Goal: Task Accomplishment & Management: Complete application form

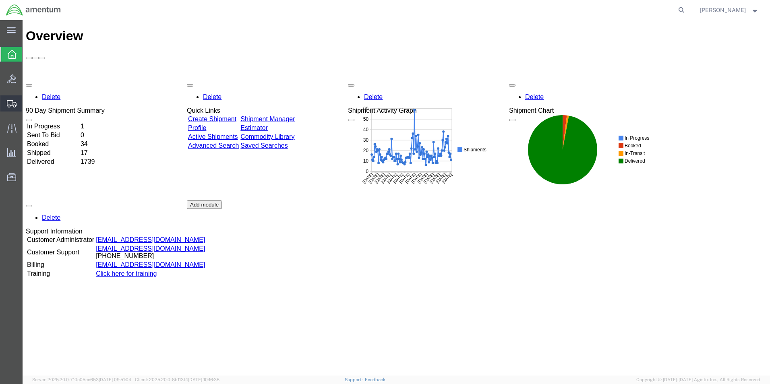
click at [0, 0] on span "Create from Template" at bounding box center [0, 0] width 0 height 0
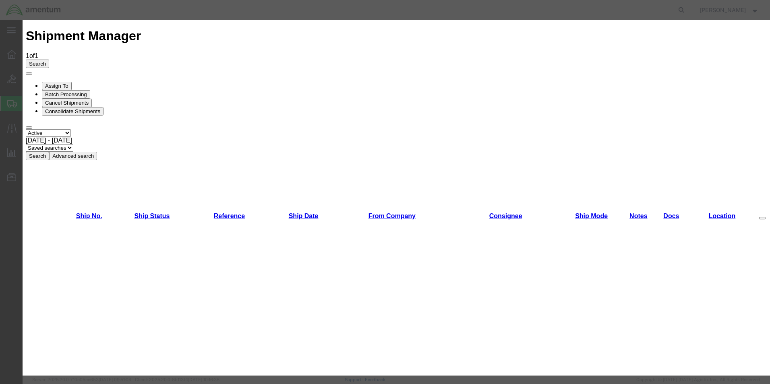
scroll to position [201, 0]
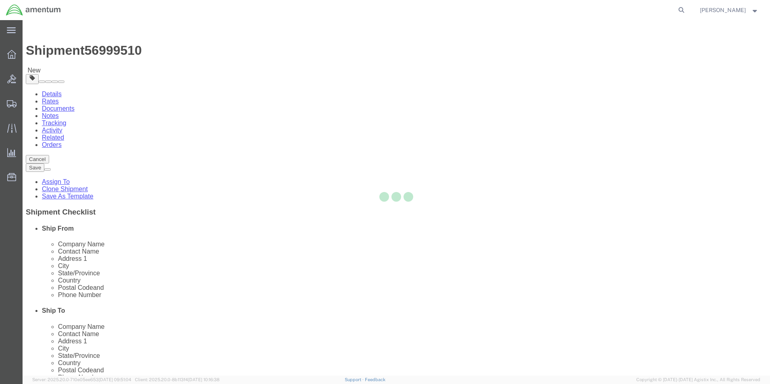
select select "49831"
select select "49914"
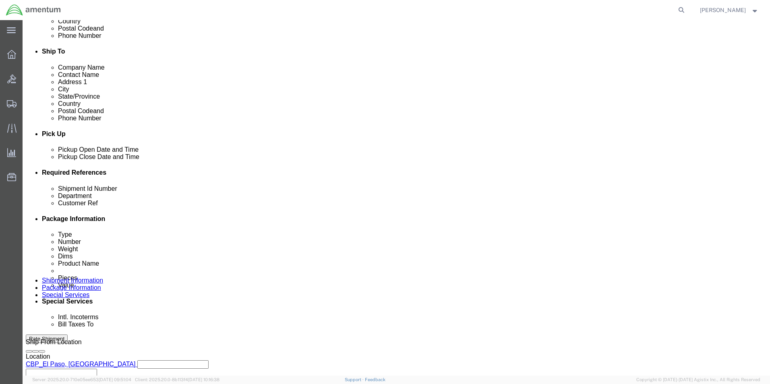
scroll to position [282, 0]
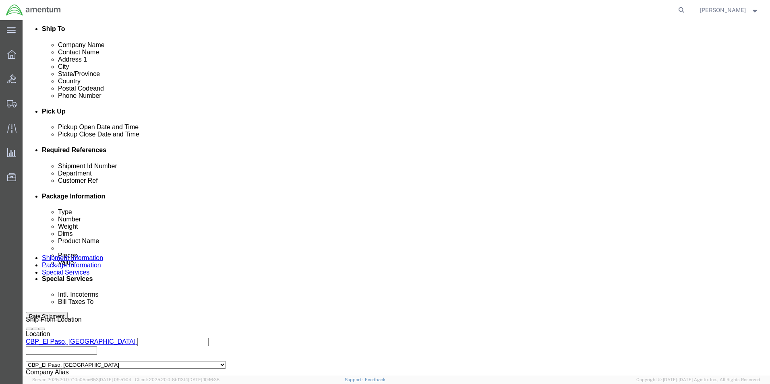
drag, startPoint x: 132, startPoint y: 215, endPoint x: 91, endPoint y: 216, distance: 41.1
click div "Shipment Id Number 321847"
type input "517-007237"
drag, startPoint x: 128, startPoint y: 230, endPoint x: 100, endPoint y: 234, distance: 28.5
click div "Customer Ref 321847"
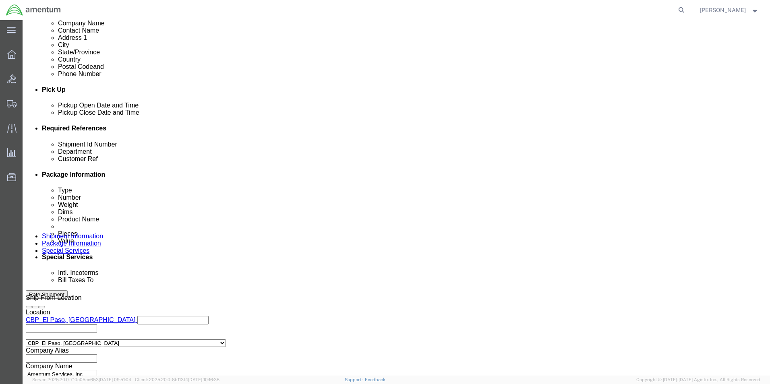
scroll to position [351, 0]
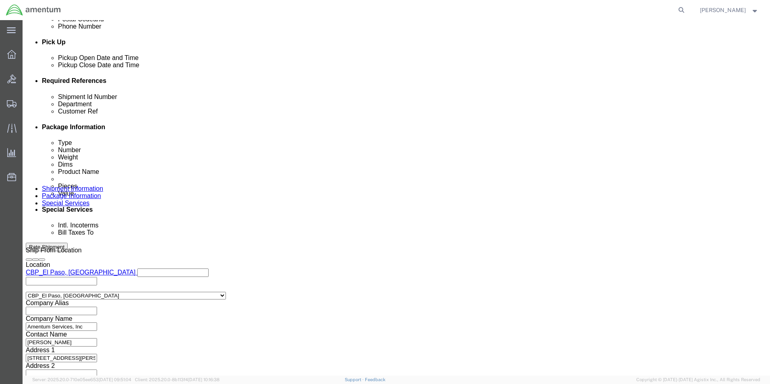
type input "517-007237"
click button "Continue"
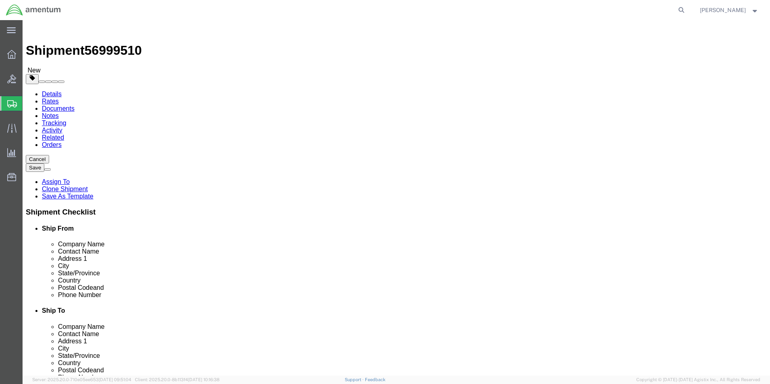
drag, startPoint x: 130, startPoint y: 171, endPoint x: 97, endPoint y: 174, distance: 33.2
click div "Dimensions Length 12.00 x Width 10.00 x Height 1.00 Select cm ft in"
type input "15"
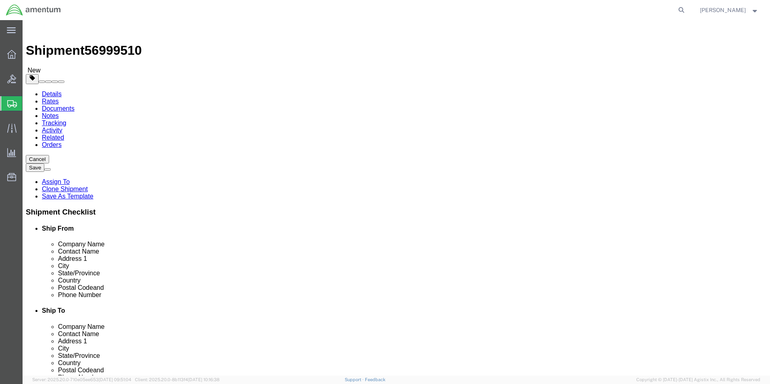
click div "1"
click dd "1.00 Each"
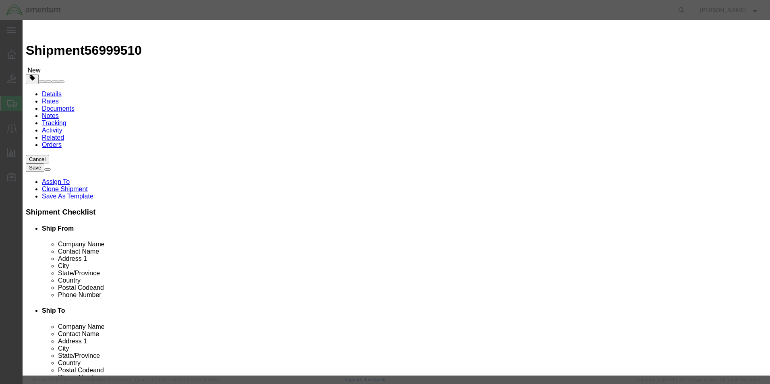
click div "Pieces 1.00 Select Bag Barrels 100Board Feet Bottle Box Blister Pack Carats Can…"
type input "4"
type input "400"
click div "Commodity library"
click select "Select 50 55 60 65 70 85 92.5 100 125 175 250 300 400"
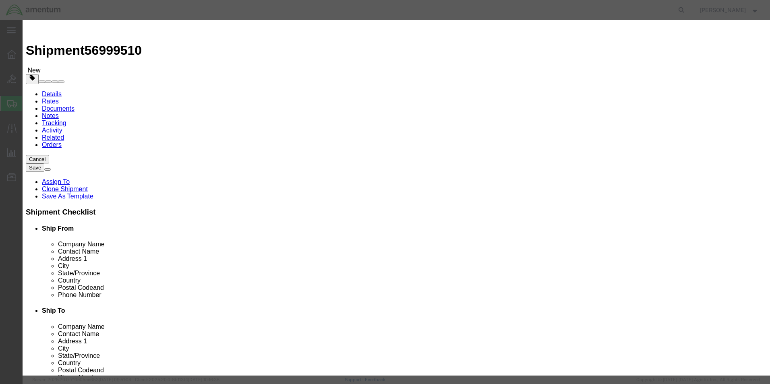
click div "Select 50 55 60 65 70 85 92.5 100 125 175 250 300 400"
click input "checkbox"
checkbox input "true"
click input "text"
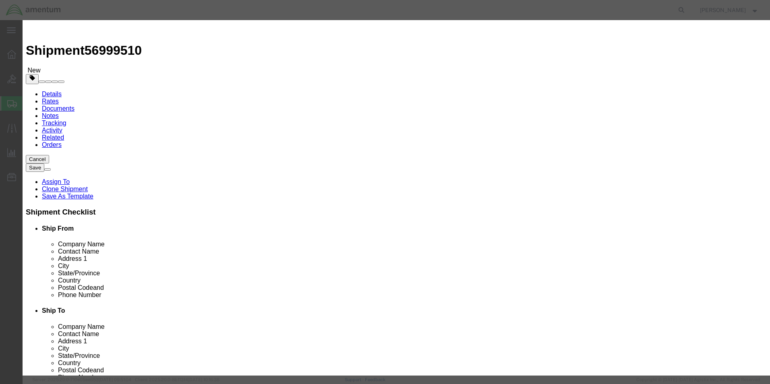
click input "text"
type input "[MEDICAL_DATA] ALCOHOL"
click input "text"
type input "1219"
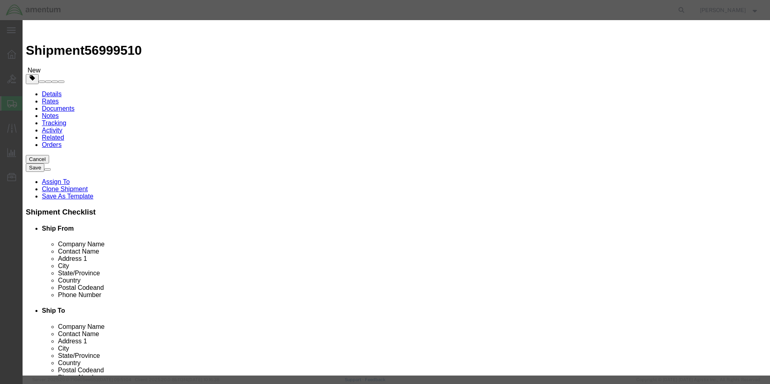
click select "Select 1 Explosive 1.1 Explosive 1.2 Explosive 1.3 Explosive 1.4 Explosive 1.5 …"
select select "3 Flammable Liquid"
click select "Select 1 Explosive 1.1 Explosive 1.2 Explosive 1.3 Explosive 1.4 Explosive 1.5 …"
click select "Select A B C D E F G H J K L N S"
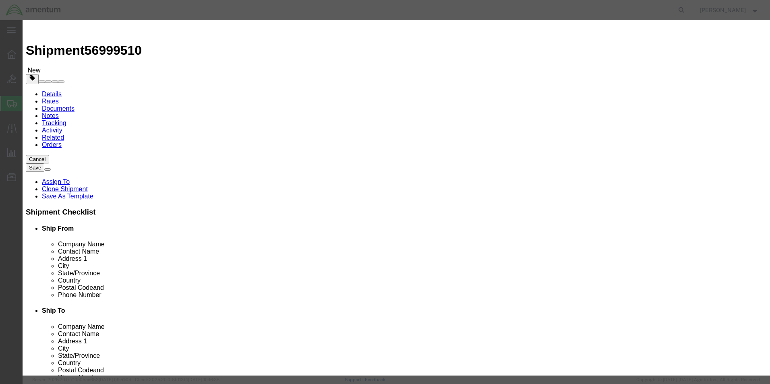
click div "Notes"
click select "Select 1 - Drums 2 - Reserved 3 - Jerricans 4 - Boxes 5 - Bags 6 - Composite Pa…"
select select "BOXES"
click select "Select 1 - Drums 2 - Reserved 3 - Jerricans 4 - Boxes 5 - Bags 6 - Composite Pa…"
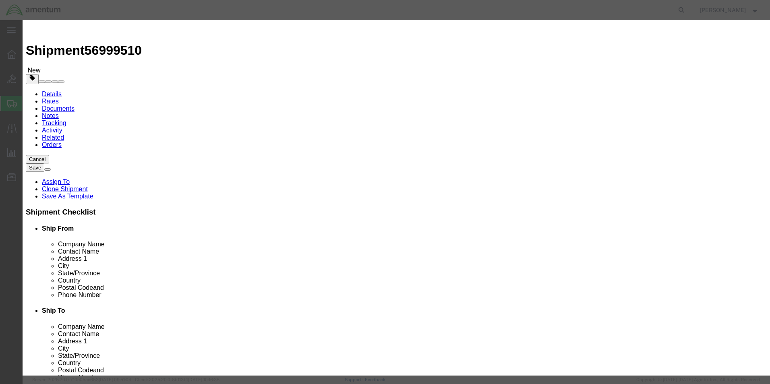
click textarea
drag, startPoint x: 324, startPoint y: 166, endPoint x: 253, endPoint y: 174, distance: 71.7
click div "Proper Shipping Name [MEDICAL_DATA] ALCOHOL UN # 1219 0 Class Select 1 Explosiv…"
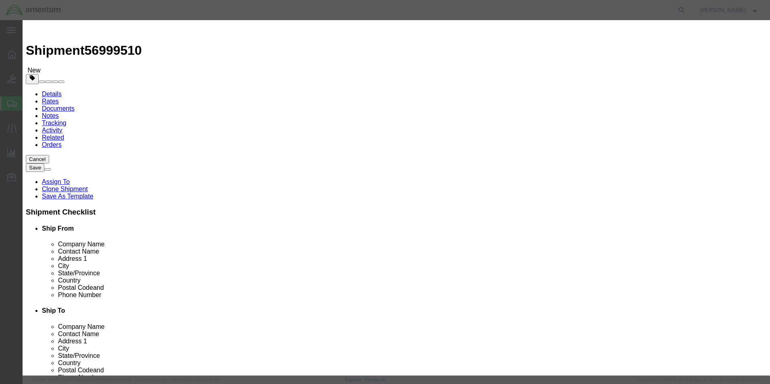
click textarea
paste textarea "[MEDICAL_DATA] ALCOHOL"
type textarea "[MEDICAL_DATA] ALCOHOL"
click select "Container Material A - Steel (all types and surface treatments) B - Aluminum C …"
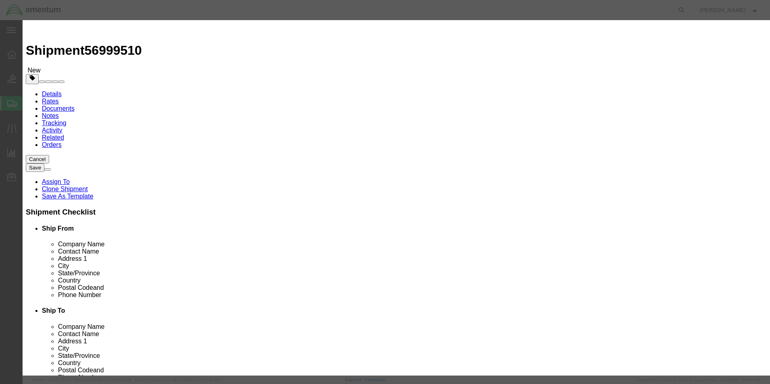
select select "FIBERBOARD"
click select "Container Material A - Steel (all types and surface treatments) B - Aluminum C …"
click input "text"
type input "CHEMTREC"
type input "CCN216832"
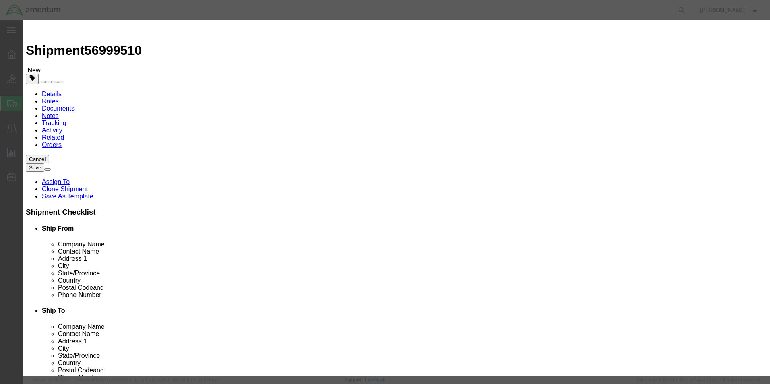
type input "7035273887"
click button "Save & Close"
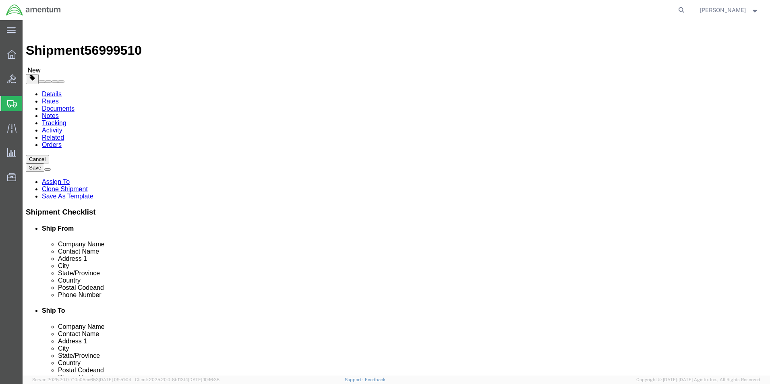
click input "1.00"
drag, startPoint x: 129, startPoint y: 188, endPoint x: 107, endPoint y: 193, distance: 22.4
click div "Package Type Select Bale(s) Basket(s) Bolt(s) Bottle(s) Buckets Bulk Bundle(s) …"
type input "39"
click div "Pieces: 4.00 Each Total value: 400.00 USD HAZMAT"
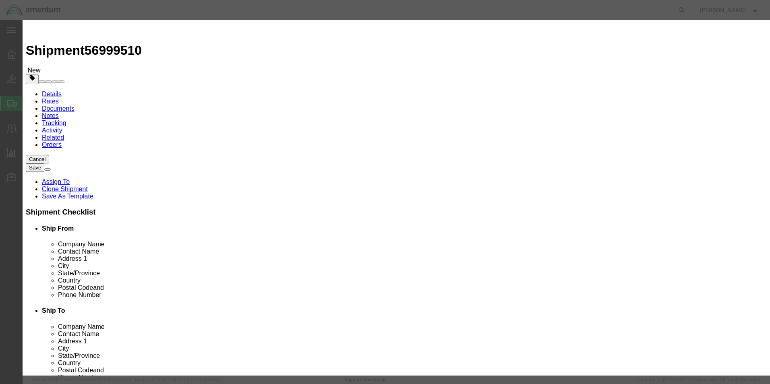
click button "Save & Close"
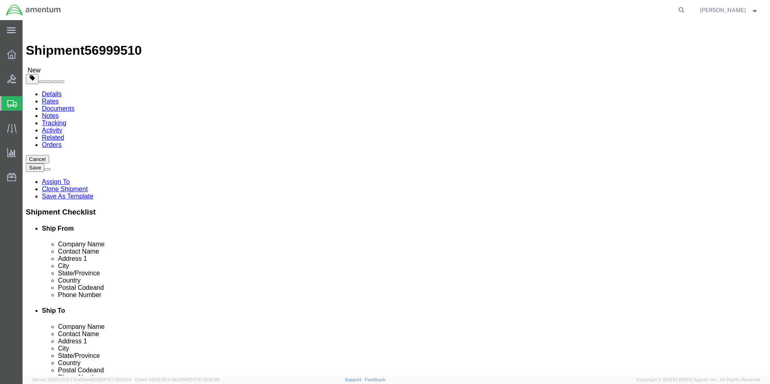
click button "Continue"
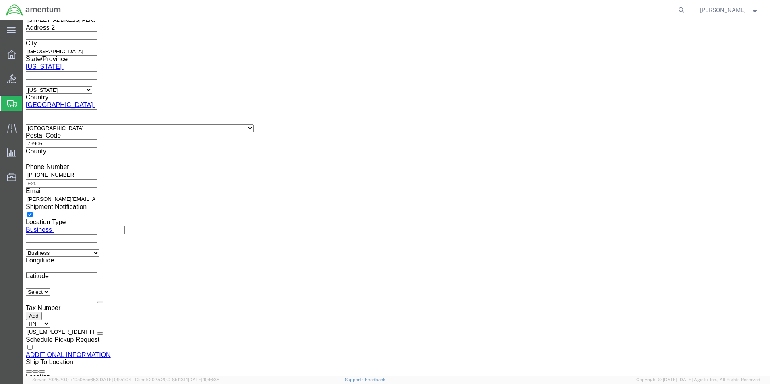
scroll to position [739, 0]
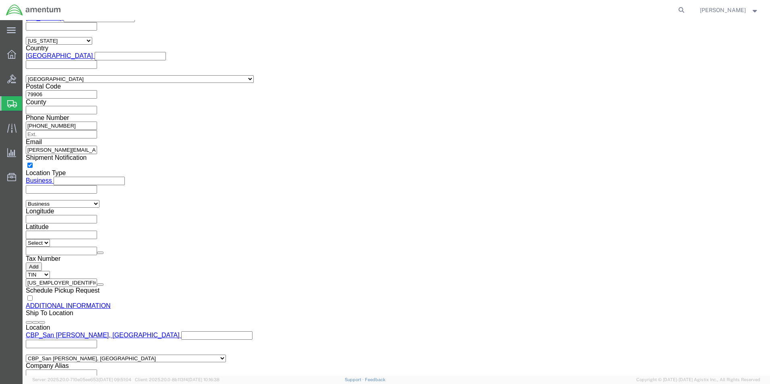
click button "Rate Shipment"
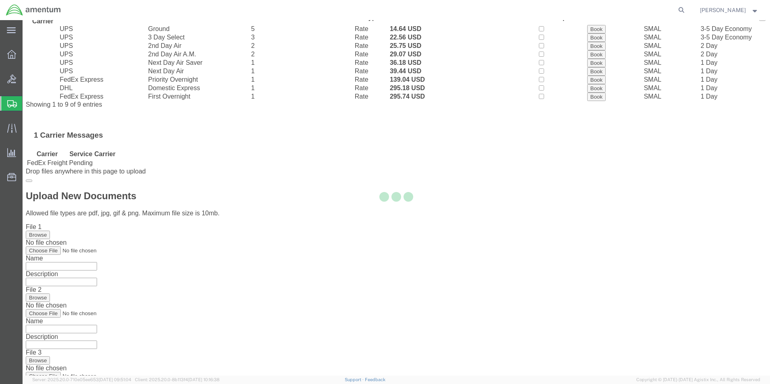
scroll to position [0, 0]
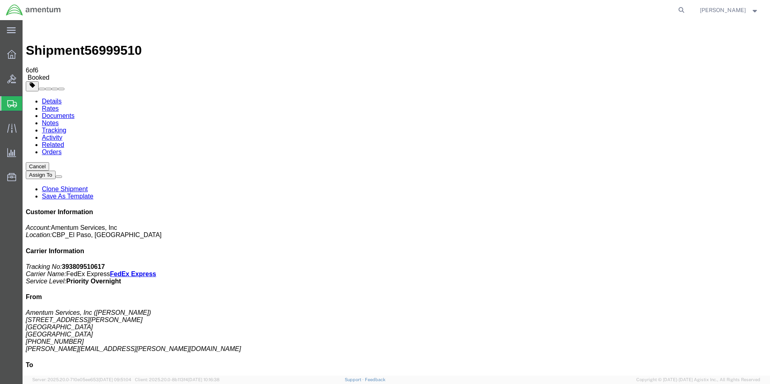
click at [0, 0] on span "Create from Template" at bounding box center [0, 0] width 0 height 0
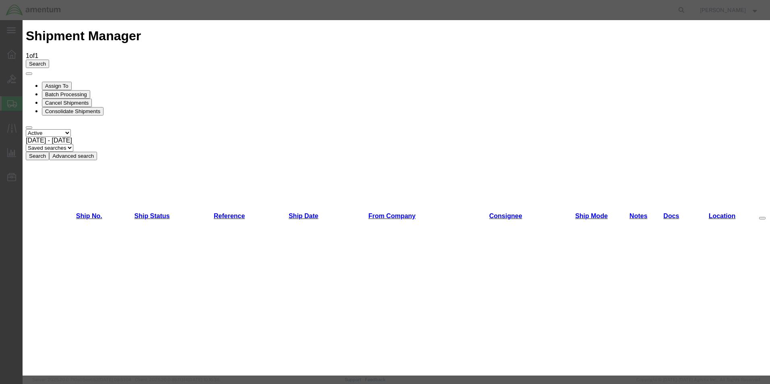
scroll to position [161, 0]
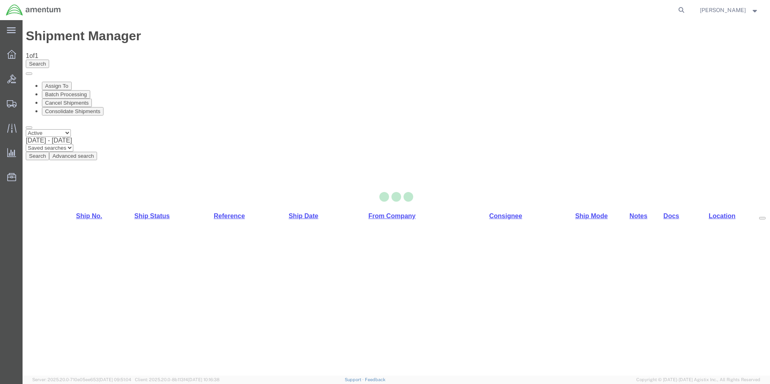
select select "49831"
select select "49914"
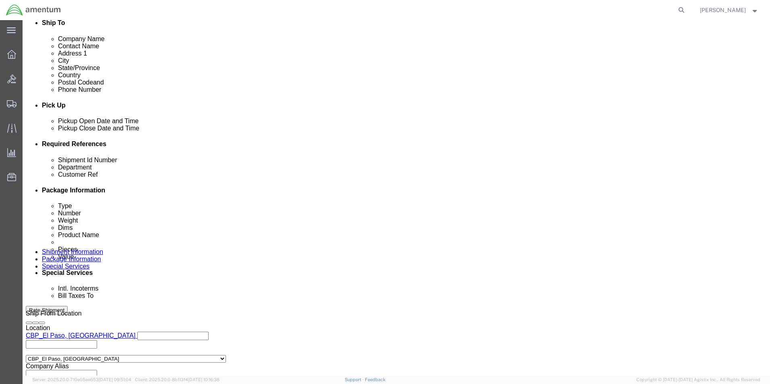
scroll to position [351, 0]
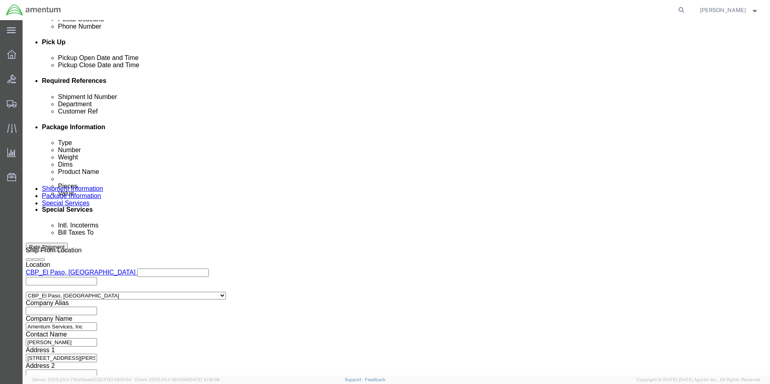
drag, startPoint x: 144, startPoint y: 143, endPoint x: 73, endPoint y: 142, distance: 70.9
click div "Shipment Id Number 321847"
type input "517-007237"
drag, startPoint x: 139, startPoint y: 162, endPoint x: 87, endPoint y: 162, distance: 51.2
click div "Customer Ref 321847"
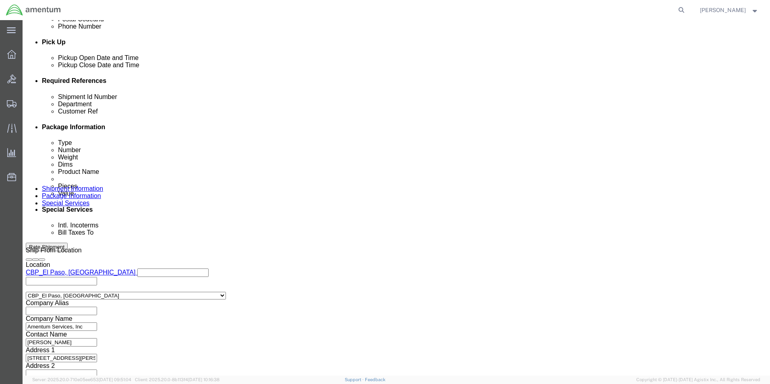
type input "8"
type input "517-007237"
click button "Continue"
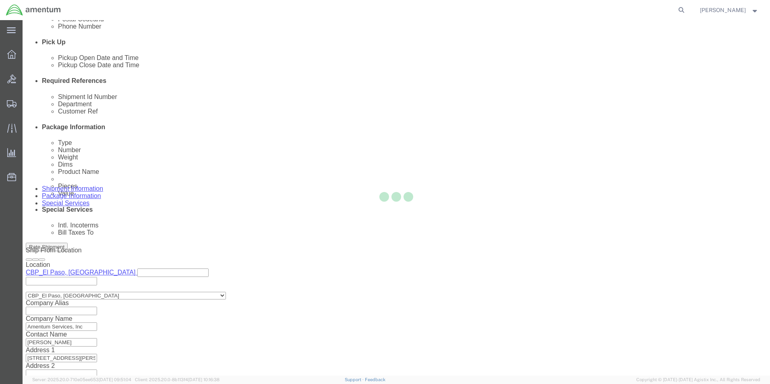
scroll to position [0, 0]
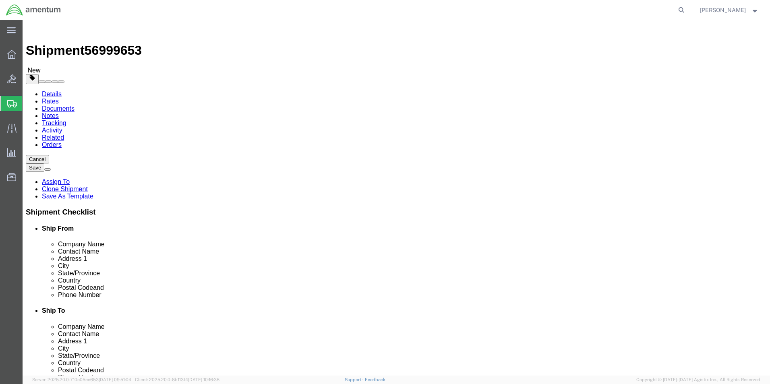
click div "Dimensions Length 12.00 x Width 10.00 x Height 1.00 Select cm ft in"
type input "15"
click input "1.00"
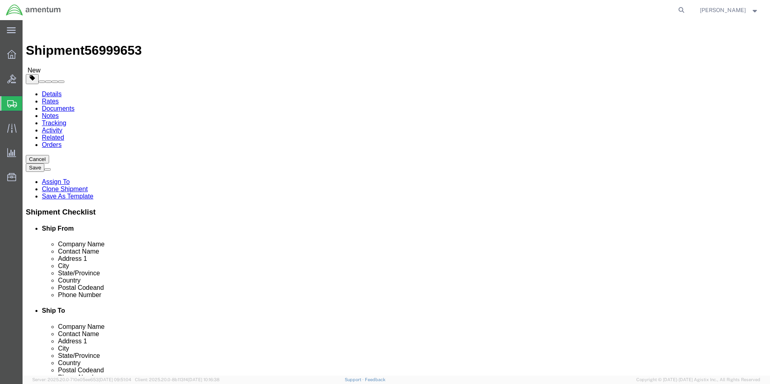
drag, startPoint x: 129, startPoint y: 185, endPoint x: 101, endPoint y: 185, distance: 27.8
click div "Weight 1.00 Select kgs lbs Ship. t°"
type input "39"
click dd "100.00 USD"
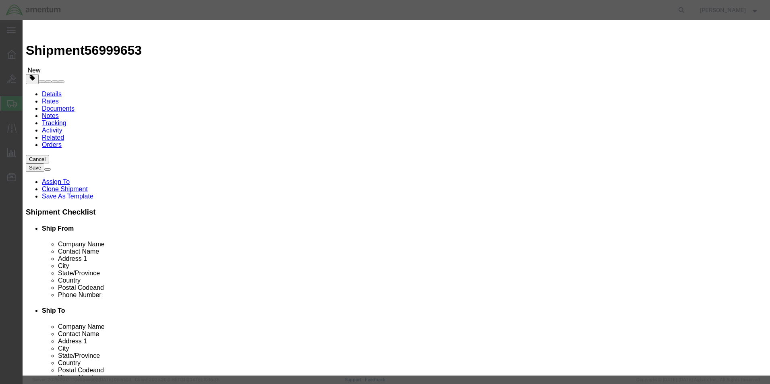
click input "checkbox"
checkbox input "true"
drag, startPoint x: 254, startPoint y: 76, endPoint x: 191, endPoint y: 73, distance: 63.3
click div "Pieces 1.00 Select Bag Barrels 100Board Feet Bottle Box Blister Pack Carats Can…"
type input "4"
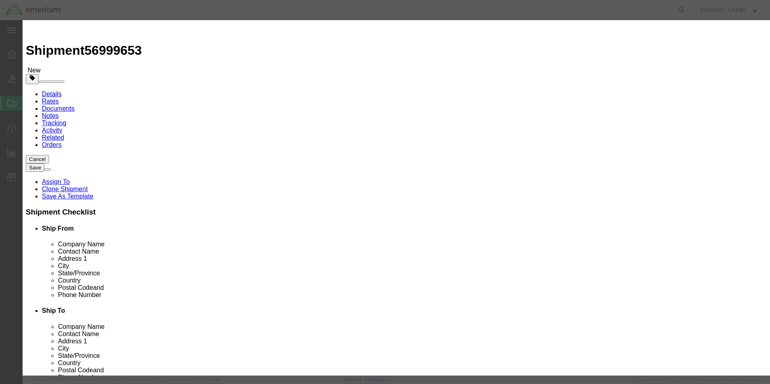
type input "[MEDICAL_DATA] ALCOHOL"
type input "1219"
type input "CHEMTREC"
type input "CCN216832"
type input "7035273887"
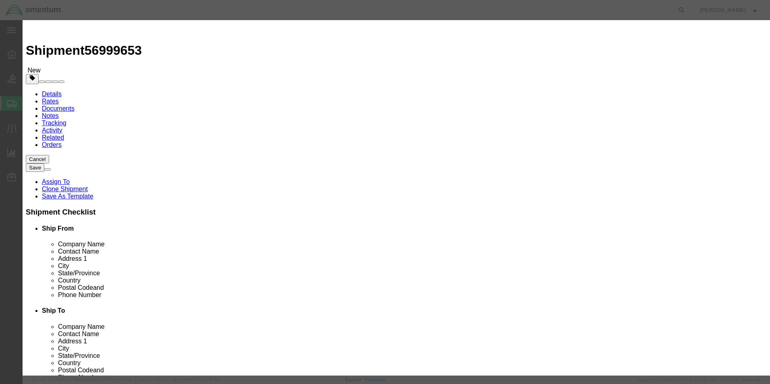
type input "400"
click textarea
paste textarea "[MEDICAL_DATA] ALCOHOL"
type textarea "[MEDICAL_DATA] ALCOHOL"
click select "Select 50 55 60 65 70 85 92.5 100 125 175 250 300 400"
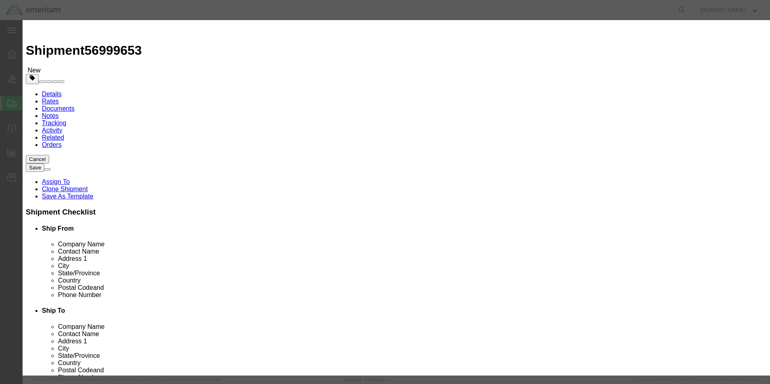
click label "Country Of Origin"
click select "Select 1 Explosive 1.1 Explosive 1.2 Explosive 1.3 Explosive 1.4 Explosive 1.5 …"
select select "3 Flammable Liquid"
click select "Select 1 Explosive 1.1 Explosive 1.2 Explosive 1.3 Explosive 1.4 Explosive 1.5 …"
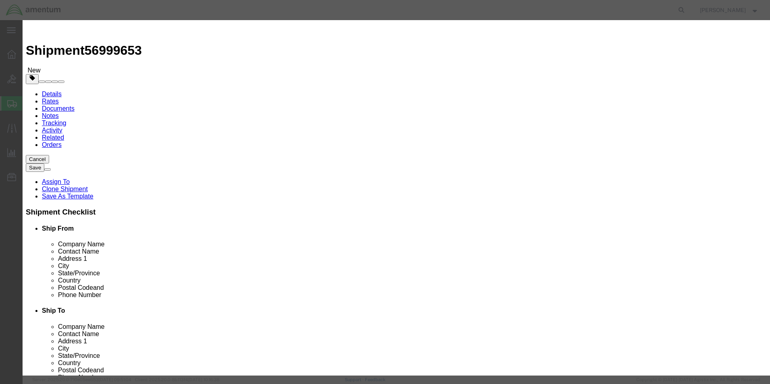
click select "Select 1 - Drums 2 - Reserved 3 - Jerricans 4 - Boxes 5 - Bags 6 - Composite Pa…"
select select "BOXES"
click select "Select 1 - Drums 2 - Reserved 3 - Jerricans 4 - Boxes 5 - Bags 6 - Composite Pa…"
click select "Container Material A - Steel (all types and surface treatments) B - Aluminum C …"
select select "FIBERBOARD"
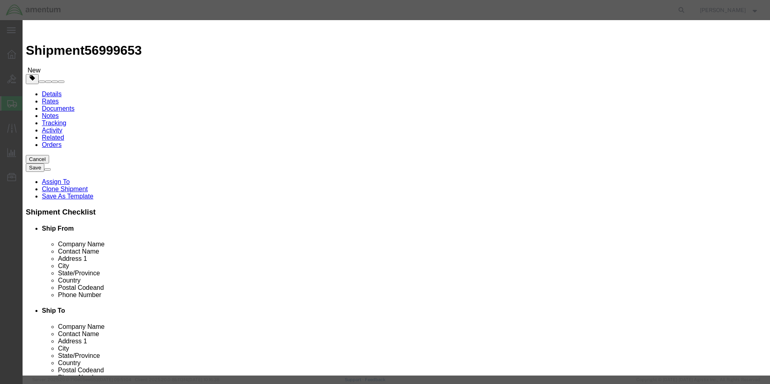
click select "Container Material A - Steel (all types and surface treatments) B - Aluminum C …"
click select "Packaging Group I II III"
click label "Contact Name"
click input "text"
click select "Select A B C D E F G H J K L N S"
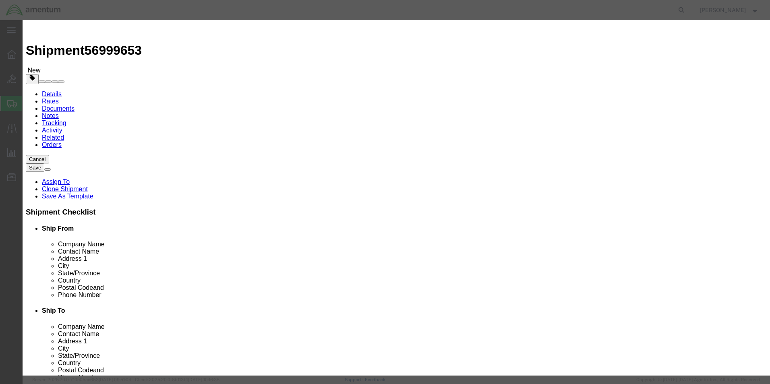
select select "G"
click select "Select A B C D E F G H J K L N S"
click button "Save & Close"
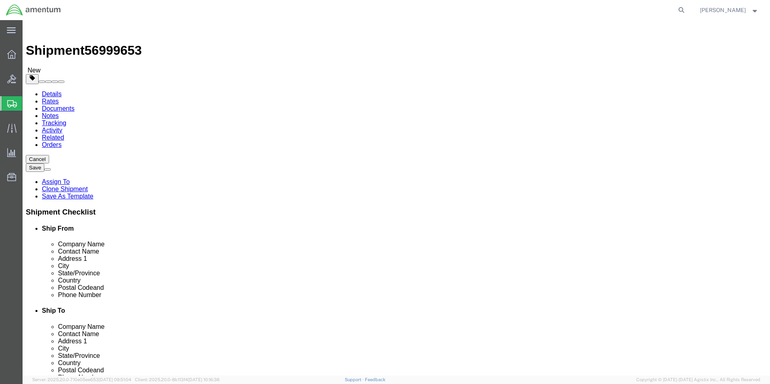
click button "Continue"
click button "Rate Shipment"
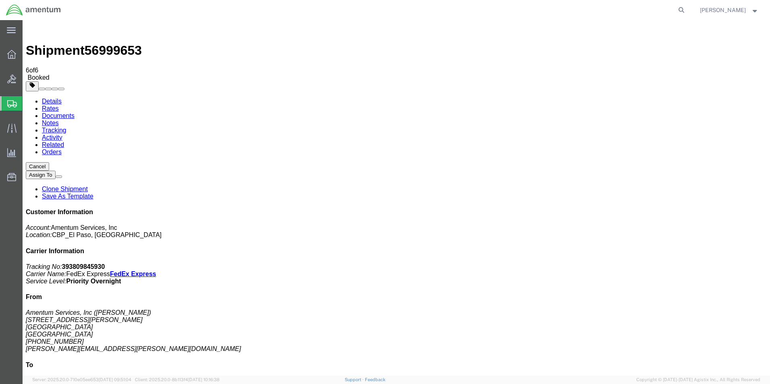
click at [0, 0] on span "Create from Template" at bounding box center [0, 0] width 0 height 0
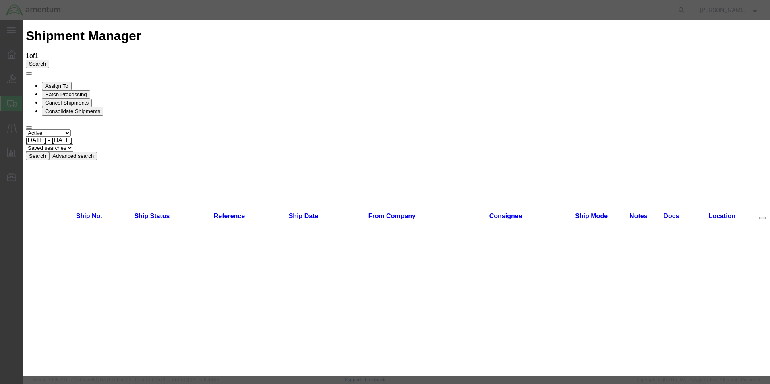
scroll to position [242, 0]
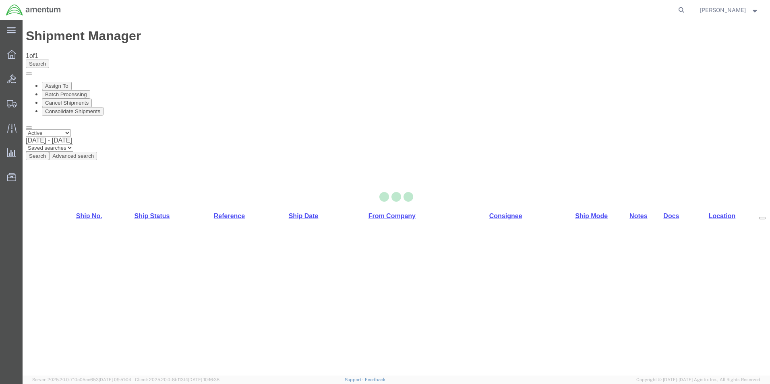
select select "49831"
select select "49946"
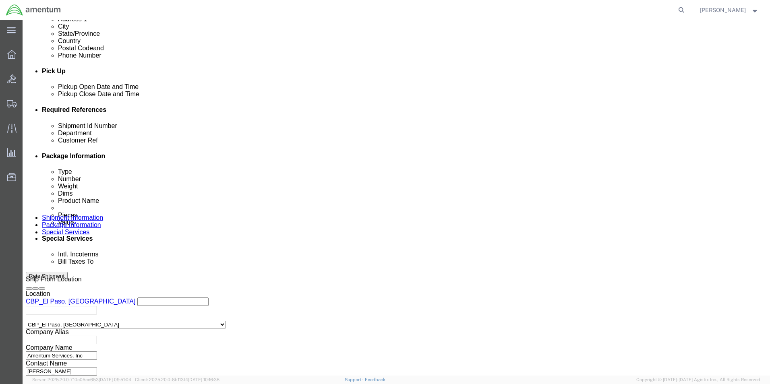
scroll to position [351, 0]
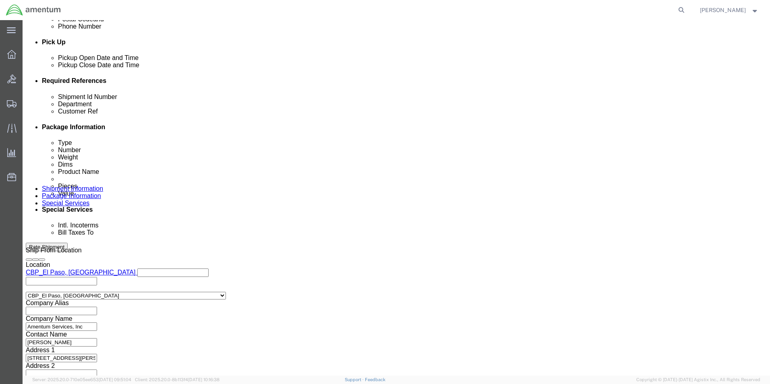
drag, startPoint x: 133, startPoint y: 160, endPoint x: 94, endPoint y: 162, distance: 39.5
click div "Customer Ref 325003"
type input "USAGE"
drag, startPoint x: 140, startPoint y: 143, endPoint x: 81, endPoint y: 141, distance: 59.3
click div "Shipment Id Number 325003"
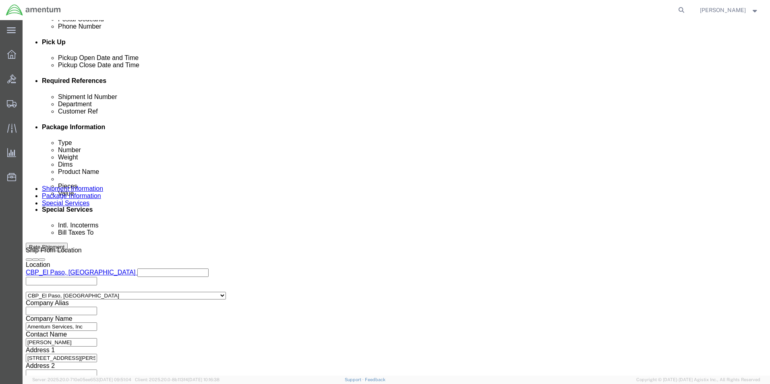
type input "519-006885"
click button "Continue"
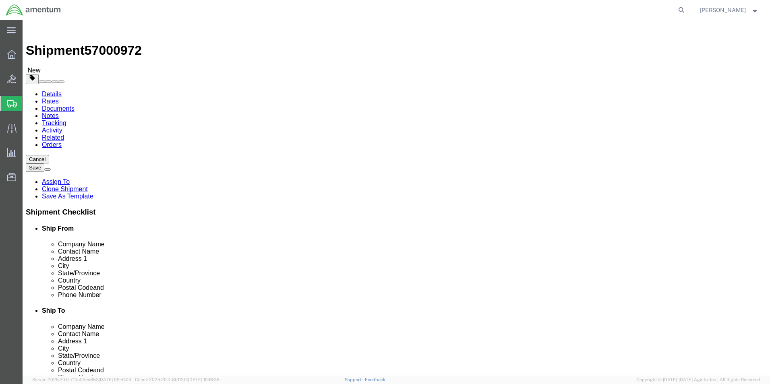
drag, startPoint x: 132, startPoint y: 170, endPoint x: 91, endPoint y: 167, distance: 41.2
click div "Dimensions Length 12.00 x Width 10.00 x Height 1.00 Select cm ft in"
drag, startPoint x: 171, startPoint y: 170, endPoint x: 151, endPoint y: 168, distance: 20.7
click input "10.00"
drag, startPoint x: 206, startPoint y: 172, endPoint x: 168, endPoint y: 169, distance: 38.8
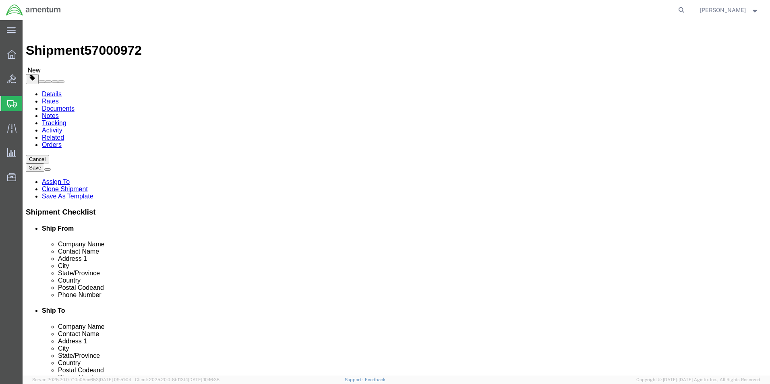
click div "Length 12.00 x Width 10.00 x Height 1.00 Select cm ft in"
type input "0.25"
click div "Package Content # 1 1 x Your Packaging Package Type Select Bale(s) Basket(s) Bo…"
click dd "1.00 Each"
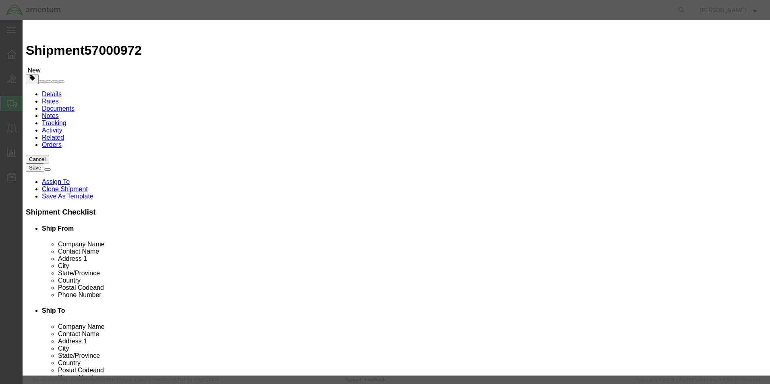
drag, startPoint x: 502, startPoint y: 63, endPoint x: 434, endPoint y: 66, distance: 67.7
click div "Description PN A4174-24 LAMP"
click button "Save & Close"
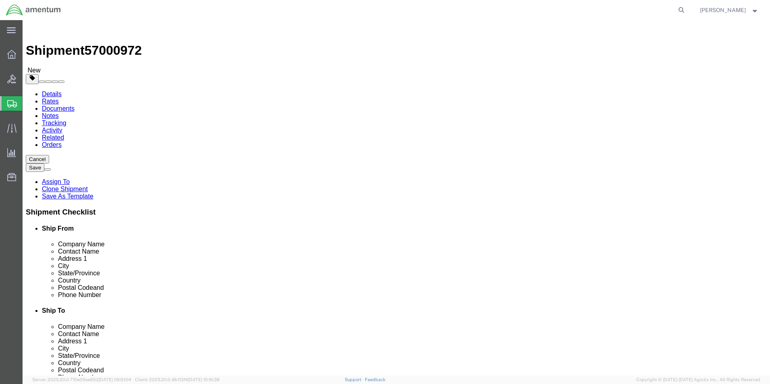
click button "Continue"
click button "Rate Shipment"
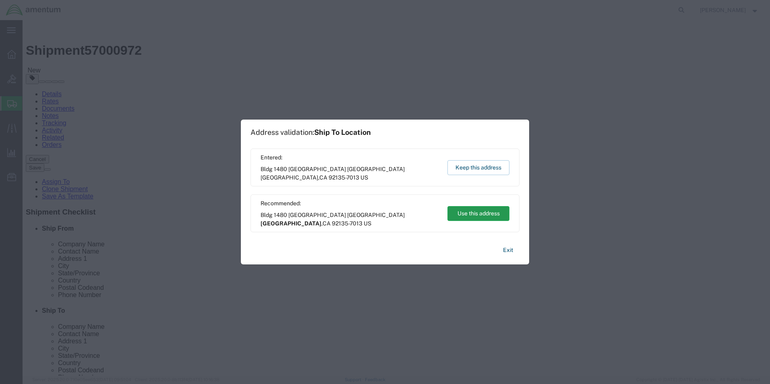
click at [485, 213] on button "Use this address" at bounding box center [479, 213] width 62 height 15
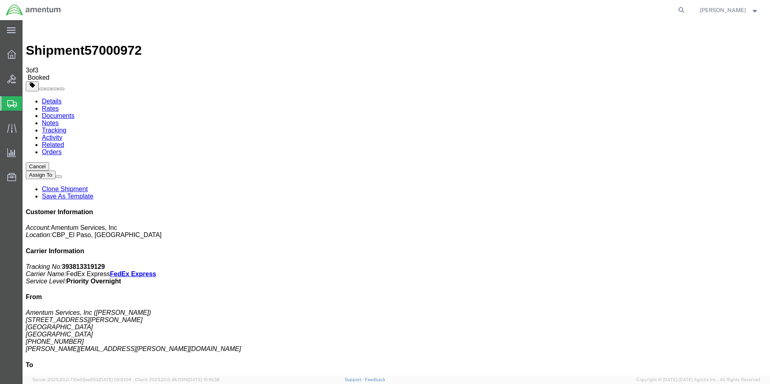
click at [0, 0] on span "Create from Template" at bounding box center [0, 0] width 0 height 0
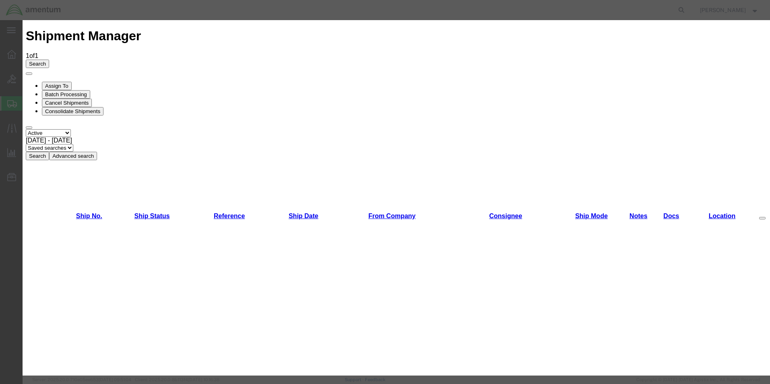
scroll to position [121, 0]
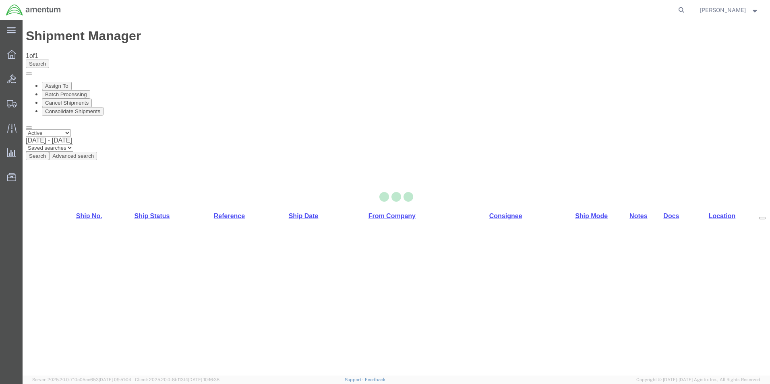
select select "49831"
select select "49949"
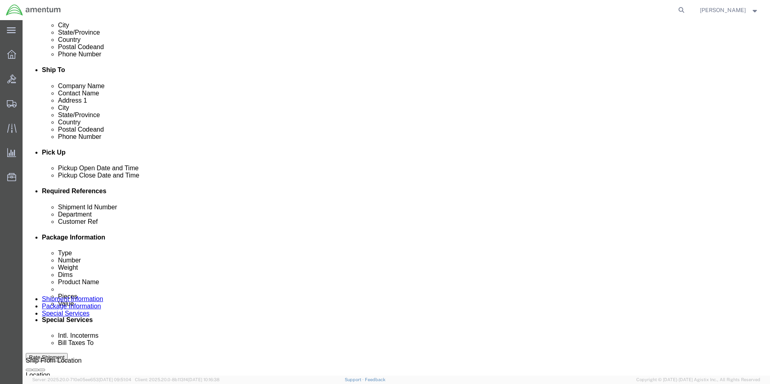
scroll to position [242, 0]
drag, startPoint x: 112, startPoint y: 258, endPoint x: 101, endPoint y: 258, distance: 11.7
click div "Shipment Id Number 326685"
type input "537-007175"
drag, startPoint x: 157, startPoint y: 268, endPoint x: 64, endPoint y: 266, distance: 92.7
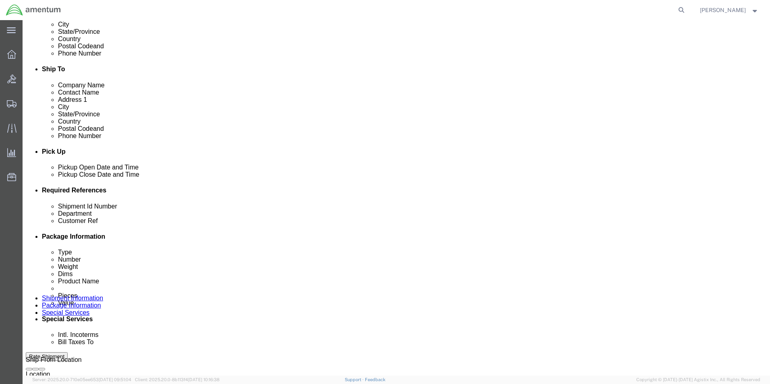
click div "Customer Ref 326685"
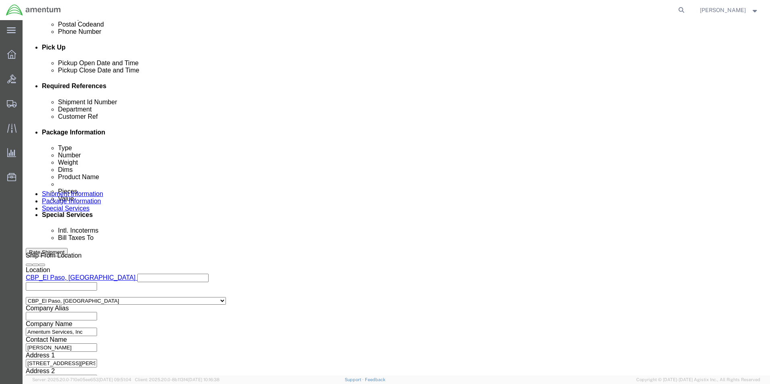
scroll to position [351, 0]
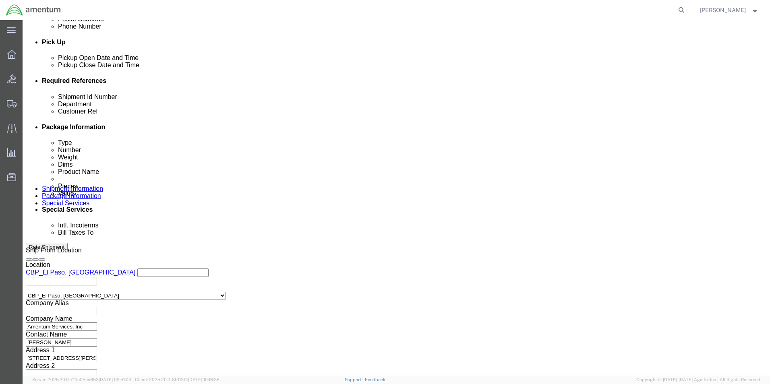
type input "537-007175"
click button "Continue"
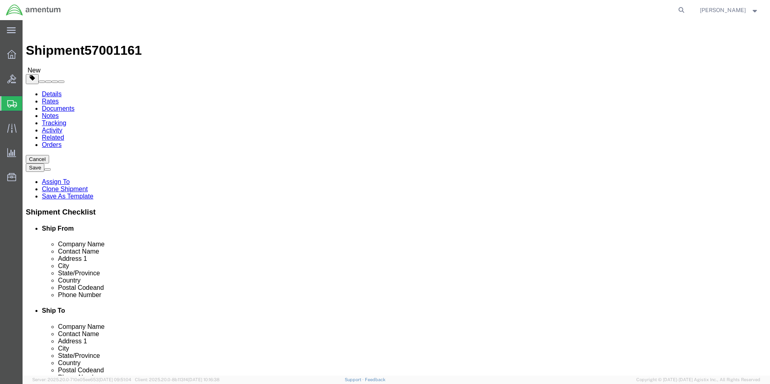
click select "Select Bale(s) Basket(s) Bolt(s) Bottle(s) Buckets Bulk Bundle(s) Can(s) Cardbo…"
select select "YRPK"
click select "Select Bale(s) Basket(s) Bolt(s) Bottle(s) Buckets Bulk Bundle(s) Can(s) Cardbo…"
drag, startPoint x: 137, startPoint y: 170, endPoint x: 86, endPoint y: 171, distance: 51.2
click div "Dimensions Length 10.25 x Width 12.75 x Height 1.00 Select cm ft in"
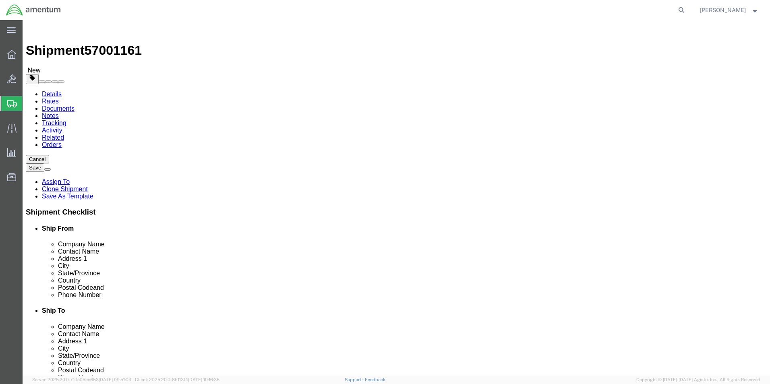
type input "12"
type input "10"
type input "0.25"
click dd "100.00 USD"
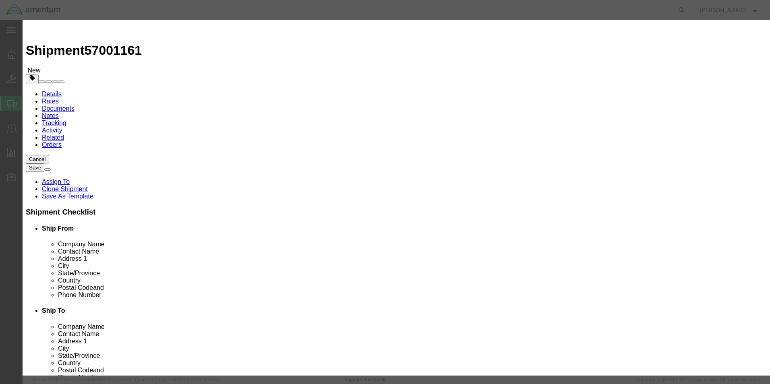
drag, startPoint x: 497, startPoint y: 64, endPoint x: 398, endPoint y: 71, distance: 99.0
click div "Description PN 9550177130"
click button "Save & Close"
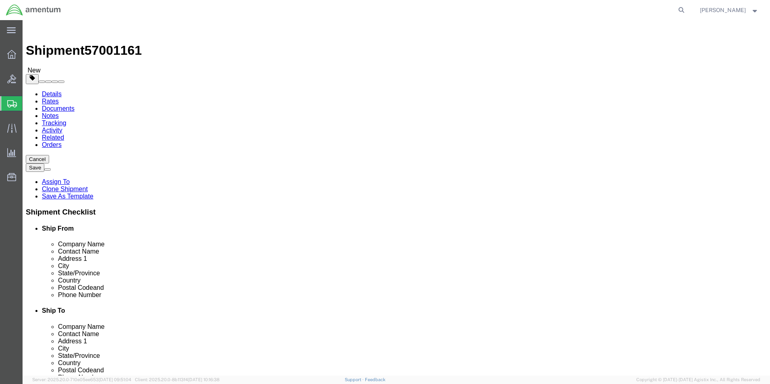
click button "Rate Shipment"
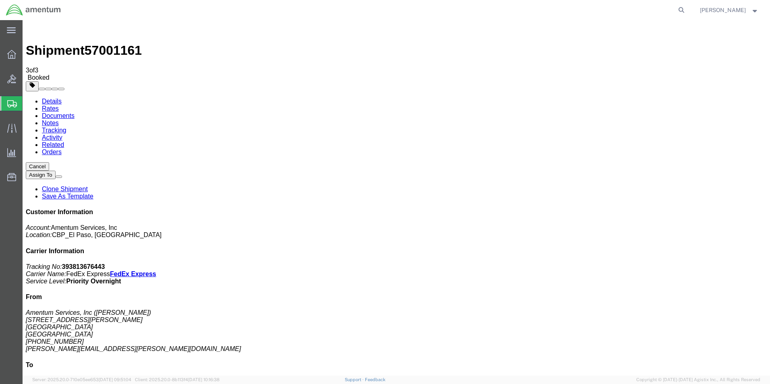
drag, startPoint x: 335, startPoint y: 144, endPoint x: 356, endPoint y: 151, distance: 21.8
click at [0, 0] on span "Create from Template" at bounding box center [0, 0] width 0 height 0
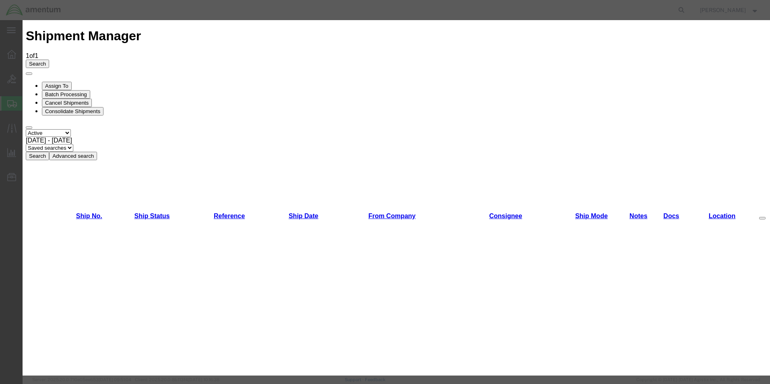
scroll to position [161, 0]
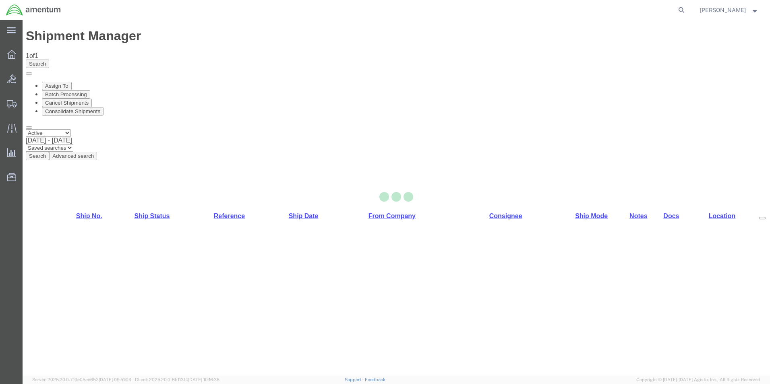
select select "49831"
select select "49945"
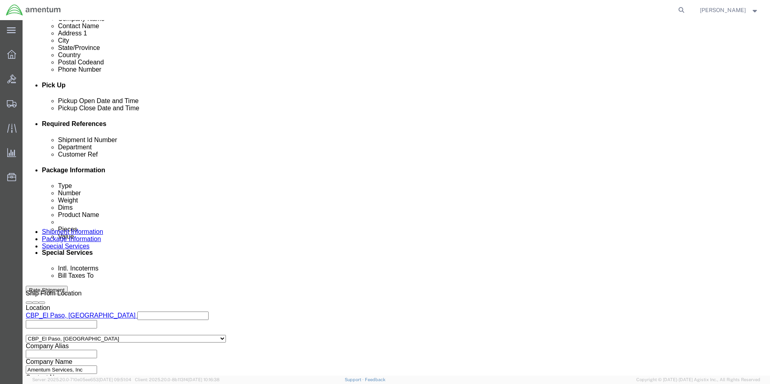
scroll to position [322, 0]
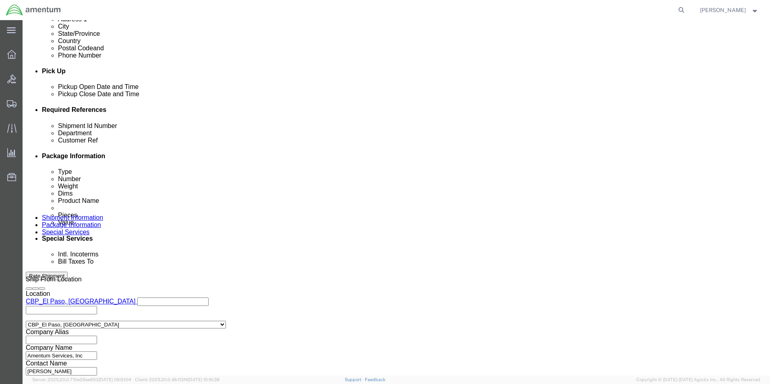
drag, startPoint x: 102, startPoint y: 172, endPoint x: 69, endPoint y: 172, distance: 32.2
click div "Shipment Id Number 325344"
type input "614-006901"
drag, startPoint x: 141, startPoint y: 186, endPoint x: 56, endPoint y: 180, distance: 84.4
click div "Shipment Id Number 614-006901 Department CBP Select Account Type Activity ID Ai…"
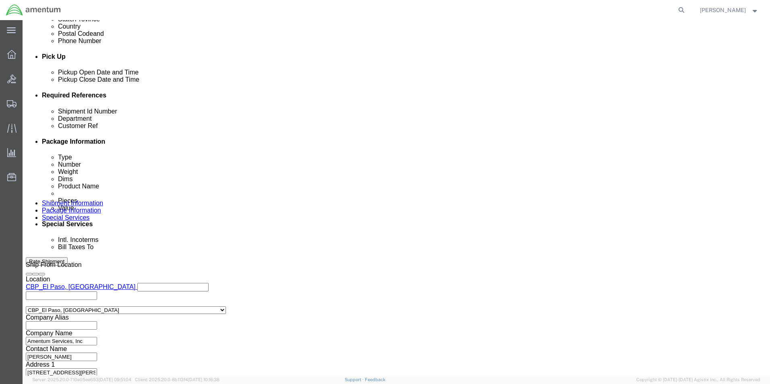
scroll to position [351, 0]
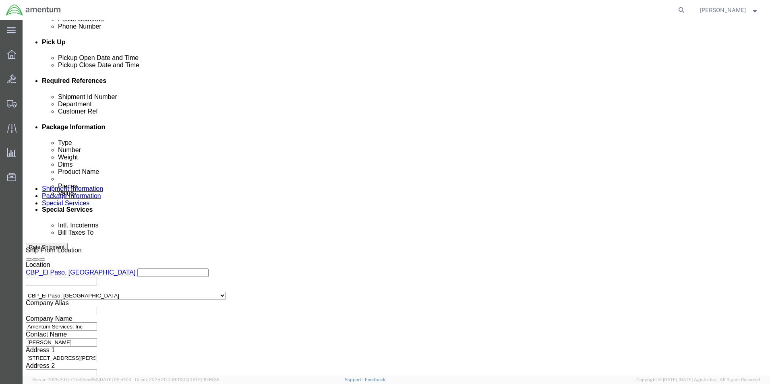
type input "614-006901"
click button "Continue"
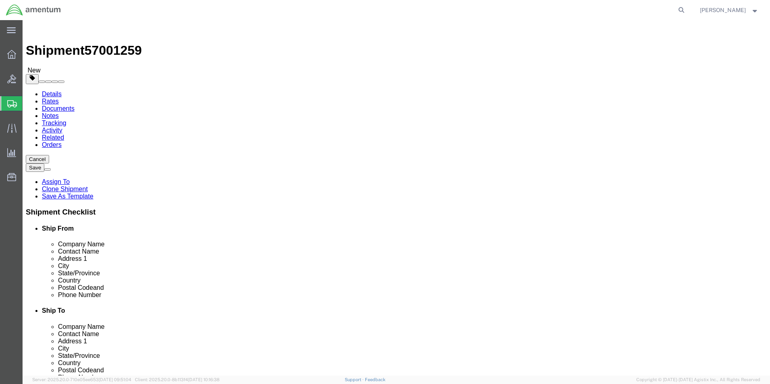
drag, startPoint x: 133, startPoint y: 173, endPoint x: 91, endPoint y: 171, distance: 42.0
click div "Dimensions Length 15.00 x Width 15.00 x Height 15.00 Select cm ft in"
type input "18"
type input "12"
type input "6"
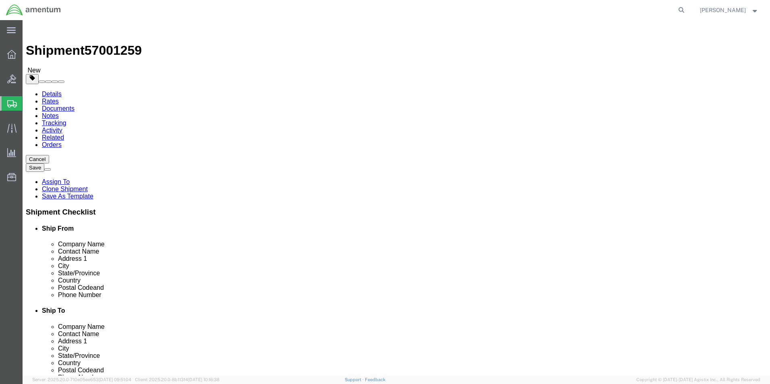
drag, startPoint x: 132, startPoint y: 187, endPoint x: 82, endPoint y: 189, distance: 50.0
click div "Weight 8.00 Select kgs lbs Ship. t°"
type input "7"
click dd "60.00 Each"
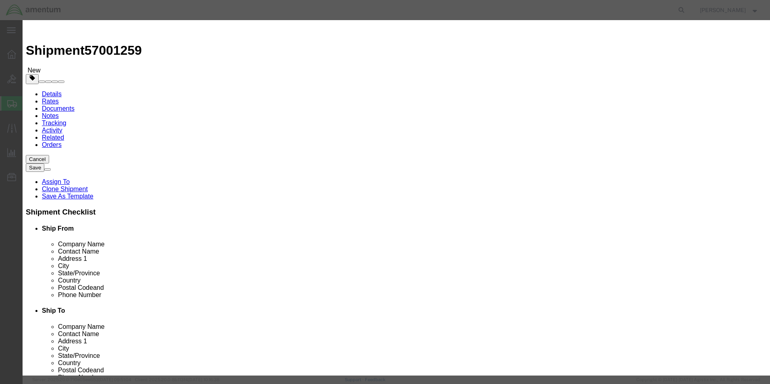
drag, startPoint x: 261, startPoint y: 79, endPoint x: 238, endPoint y: 82, distance: 23.9
click input "60.00"
drag, startPoint x: 507, startPoint y: 58, endPoint x: 409, endPoint y: 60, distance: 97.9
click div "Description PN 704A33640014"
click button "Save & Close"
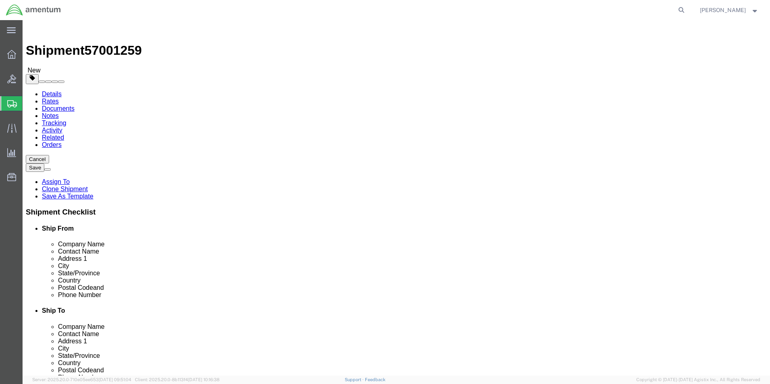
click button "Rate Shipment"
